Goal: Task Accomplishment & Management: Use online tool/utility

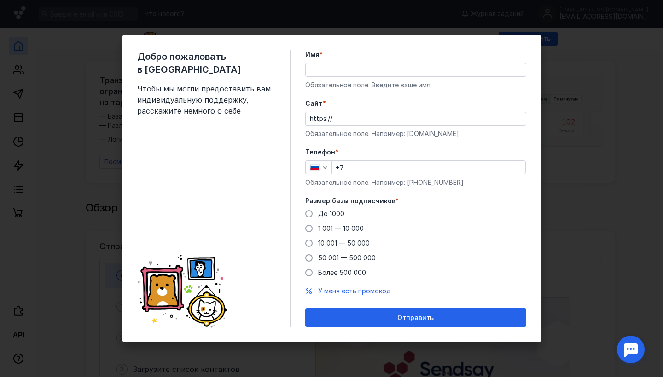
click at [405, 78] on div "Имя * Обязательное поле. Введите ваше имя" at bounding box center [415, 70] width 221 height 40
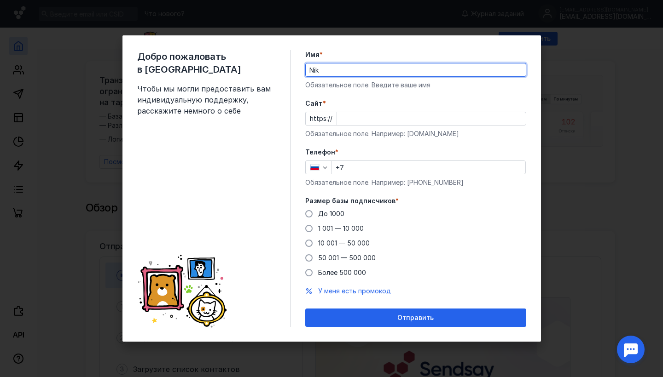
type input "Nik"
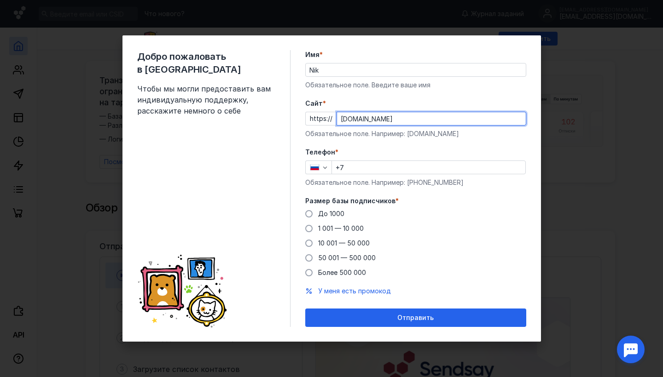
type input "[DOMAIN_NAME]"
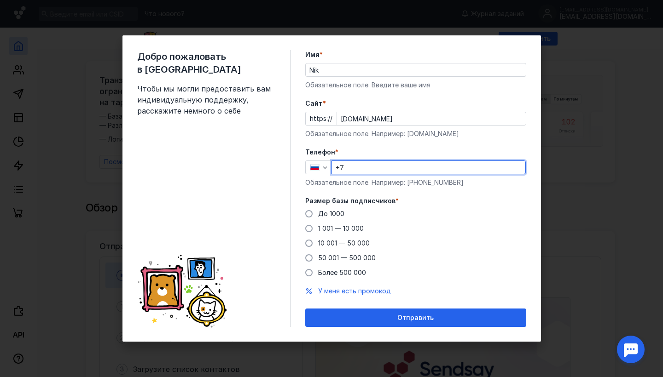
click at [390, 167] on input "+7" at bounding box center [428, 167] width 193 height 13
type input "[PHONE_NUMBER]"
click at [312, 230] on span at bounding box center [308, 228] width 7 height 7
click at [0, 0] on input "1 001 — 10 000" at bounding box center [0, 0] width 0 height 0
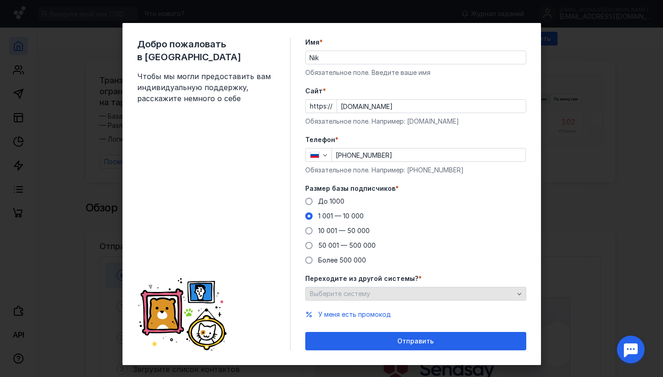
click at [332, 293] on span "Выберите систему" at bounding box center [340, 294] width 60 height 8
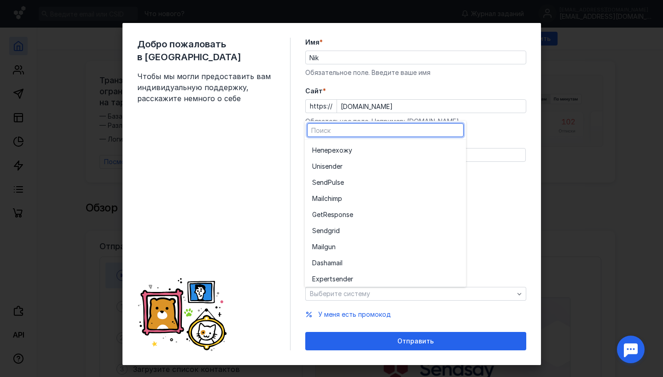
click at [497, 236] on div "До [DATE] 1 001 — 10 000 10 001 — 50 000 50 001 — 500 000 Более 500 000" at bounding box center [415, 231] width 221 height 68
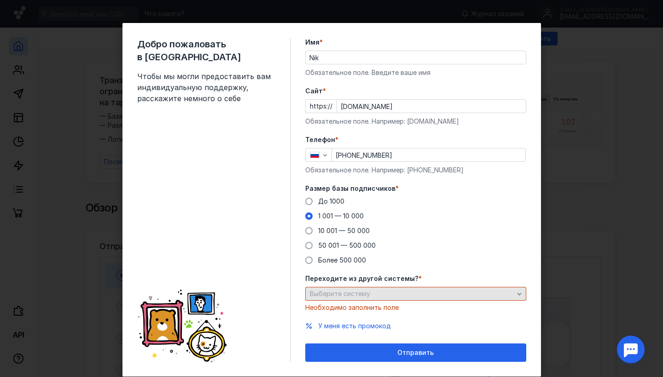
click at [376, 295] on div "Выберите систему" at bounding box center [411, 294] width 208 height 8
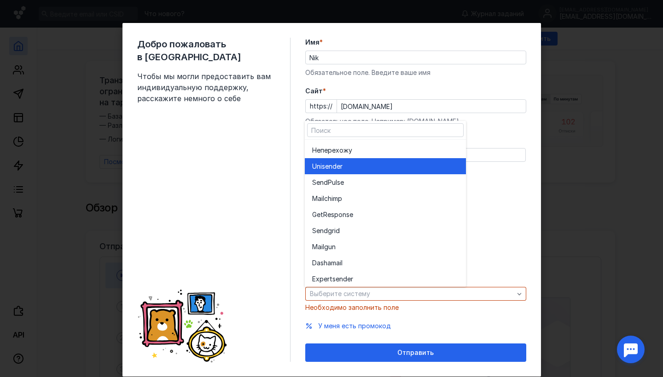
click at [368, 163] on div "Unisende r" at bounding box center [385, 166] width 146 height 9
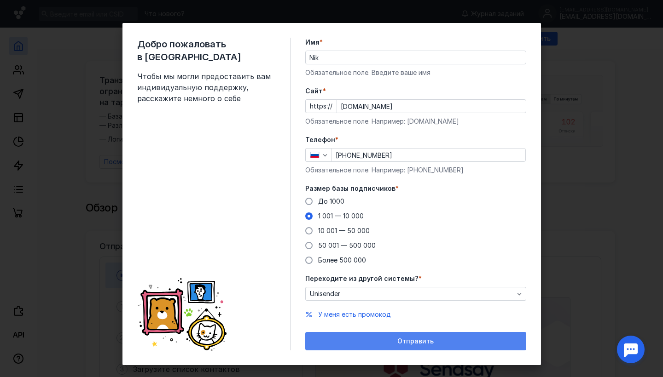
click at [385, 336] on div "Отправить" at bounding box center [415, 341] width 221 height 18
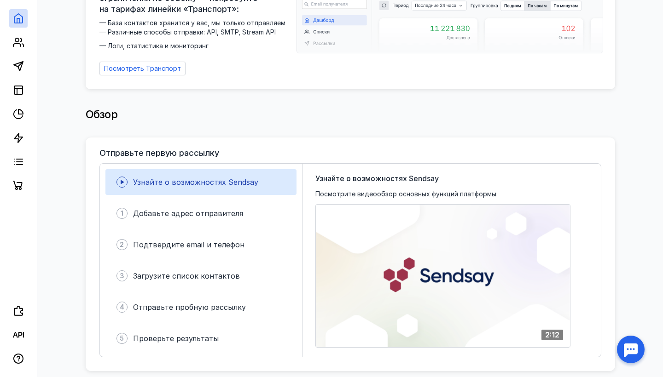
scroll to position [98, 0]
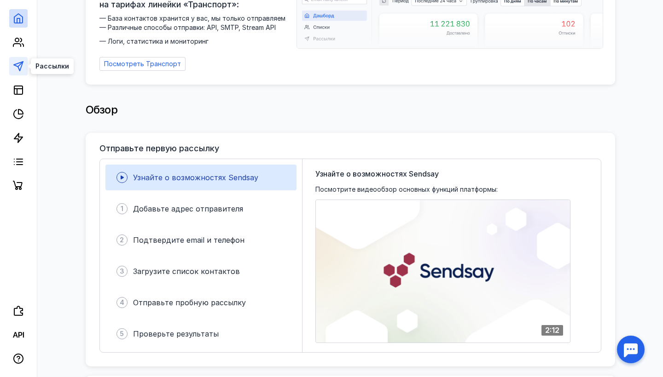
click at [17, 65] on icon at bounding box center [18, 66] width 11 height 11
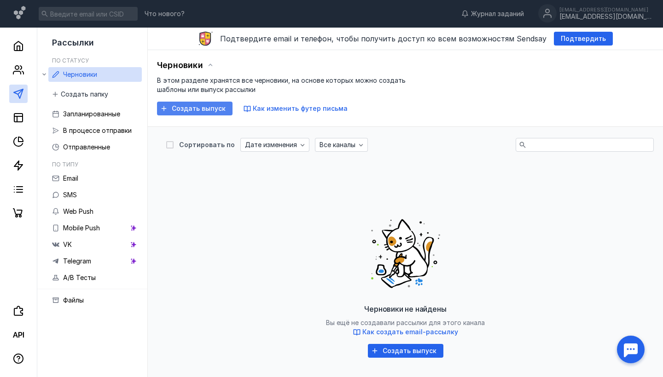
click at [183, 103] on div "Создать выпуск" at bounding box center [194, 109] width 75 height 14
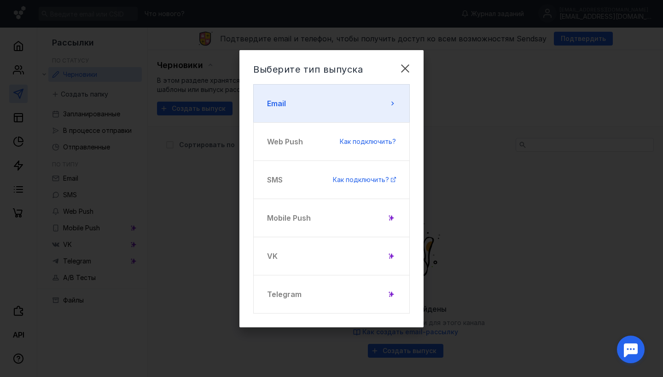
click at [322, 115] on button "Email" at bounding box center [331, 103] width 156 height 39
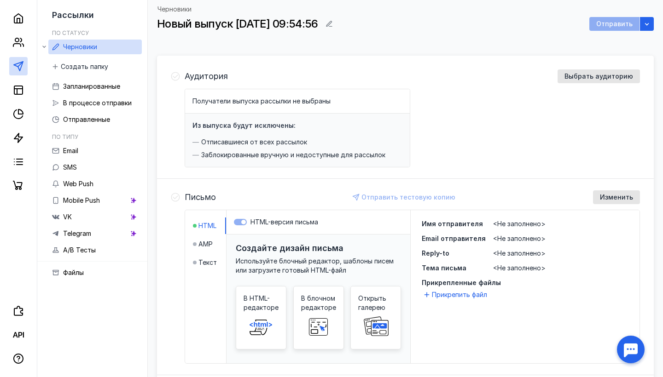
scroll to position [69, 0]
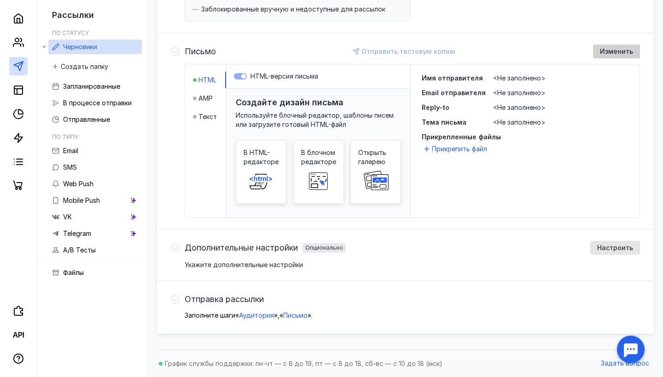
click at [600, 47] on div "Изменить" at bounding box center [616, 52] width 47 height 14
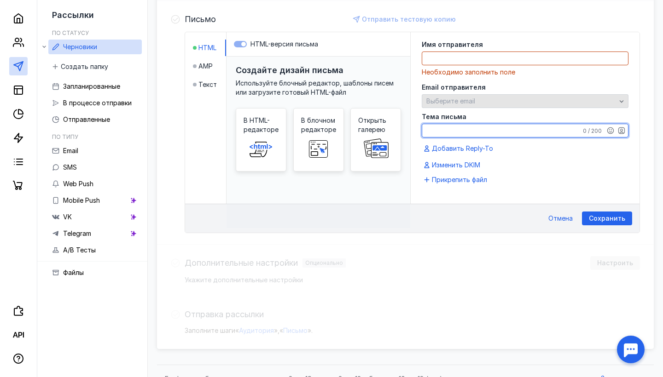
scroll to position [230, 0]
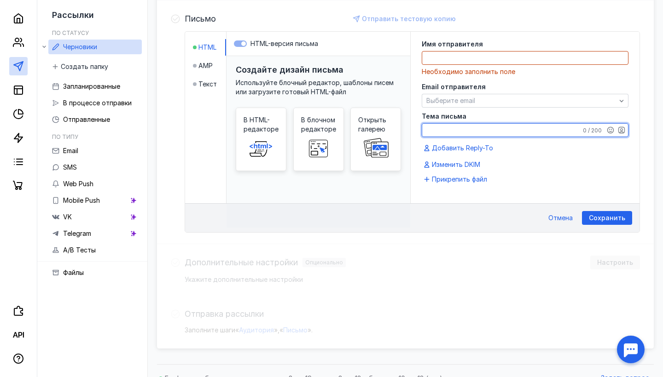
click at [459, 58] on textarea at bounding box center [525, 58] width 206 height 13
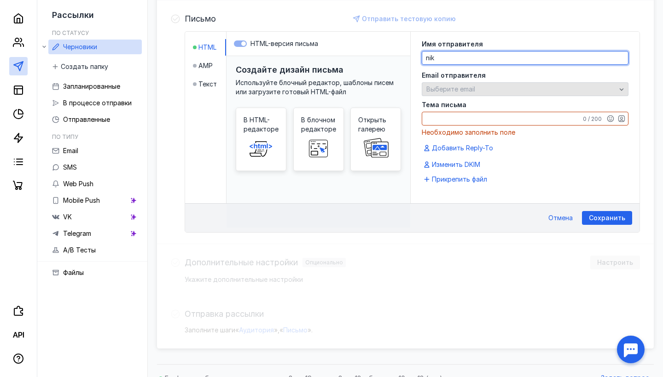
type textarea "nik"
click at [467, 85] on div "Выберите email" at bounding box center [525, 89] width 207 height 14
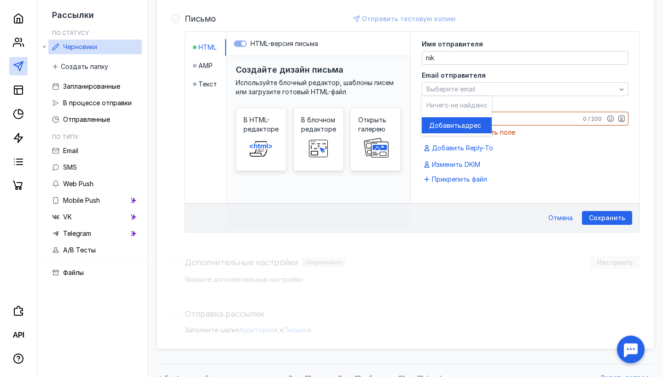
click at [465, 122] on span "адрес" at bounding box center [471, 125] width 20 height 9
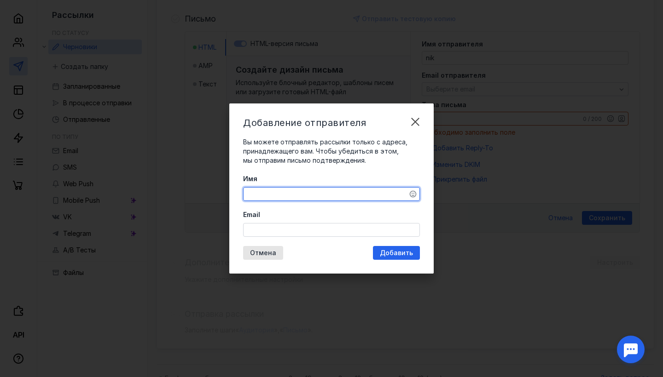
click at [340, 191] on textarea "Имя" at bounding box center [331, 194] width 176 height 13
type textarea "nik"
click at [312, 220] on div "Email" at bounding box center [331, 223] width 177 height 27
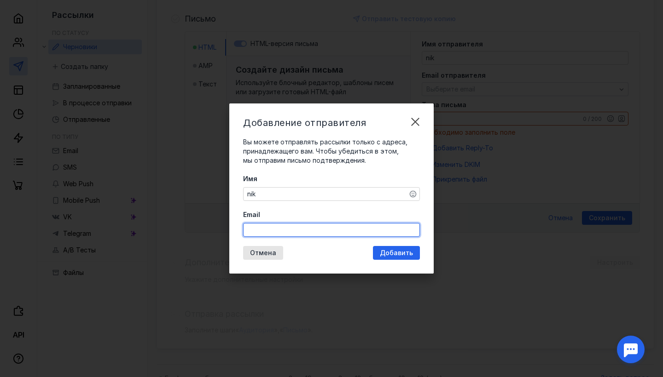
click at [311, 228] on input "Email" at bounding box center [331, 230] width 176 height 13
click at [395, 250] on div "Добавление отправителя Вы можете отправлять рассылки только с адреса, принадлеж…" at bounding box center [331, 189] width 204 height 170
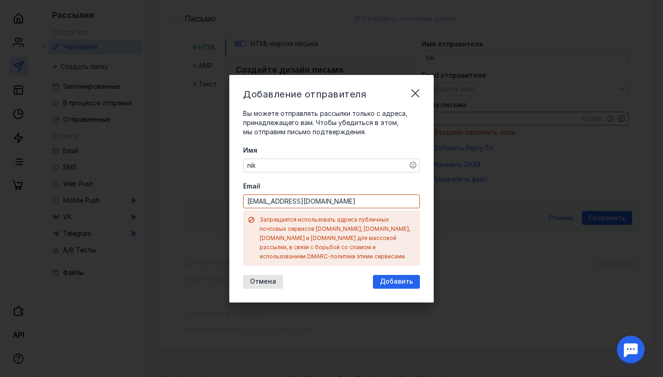
click at [287, 206] on input "[EMAIL_ADDRESS][DOMAIN_NAME]" at bounding box center [331, 201] width 176 height 13
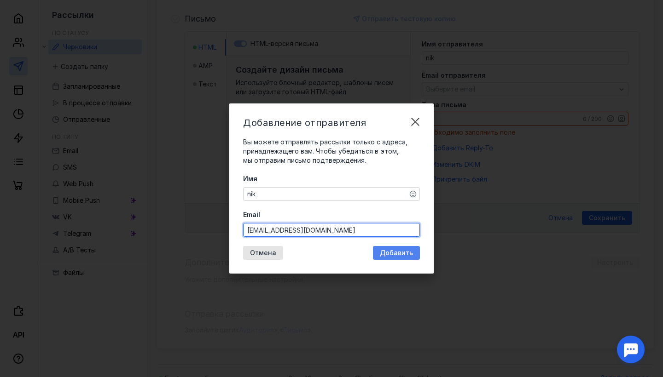
type input "[EMAIL_ADDRESS][DOMAIN_NAME]"
click at [386, 246] on div "Добавить" at bounding box center [396, 253] width 47 height 14
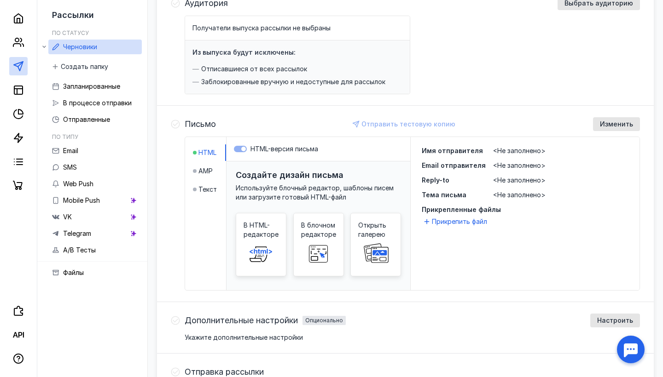
scroll to position [140, 0]
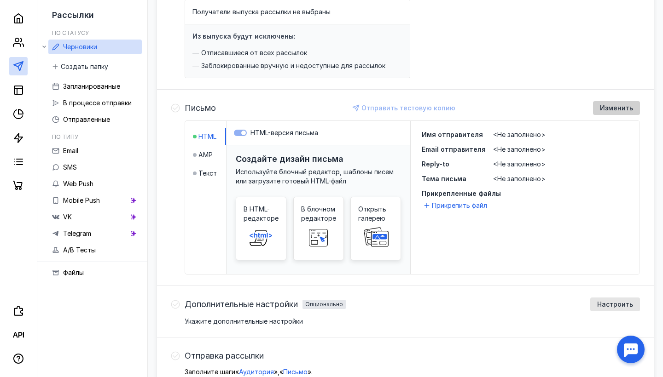
click at [622, 110] on span "Изменить" at bounding box center [616, 108] width 33 height 8
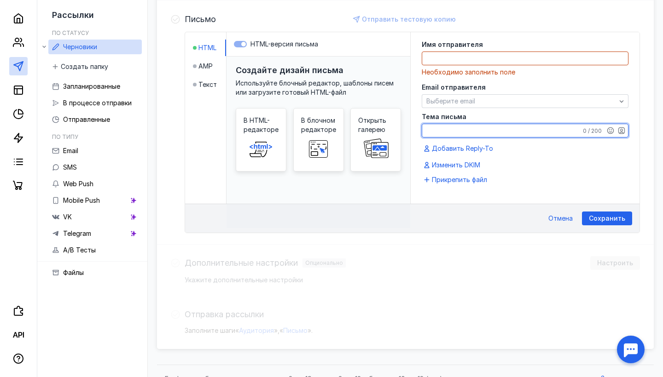
scroll to position [230, 0]
click at [322, 121] on span "В блочном редакторе" at bounding box center [318, 125] width 35 height 18
